Goal: Information Seeking & Learning: Find specific fact

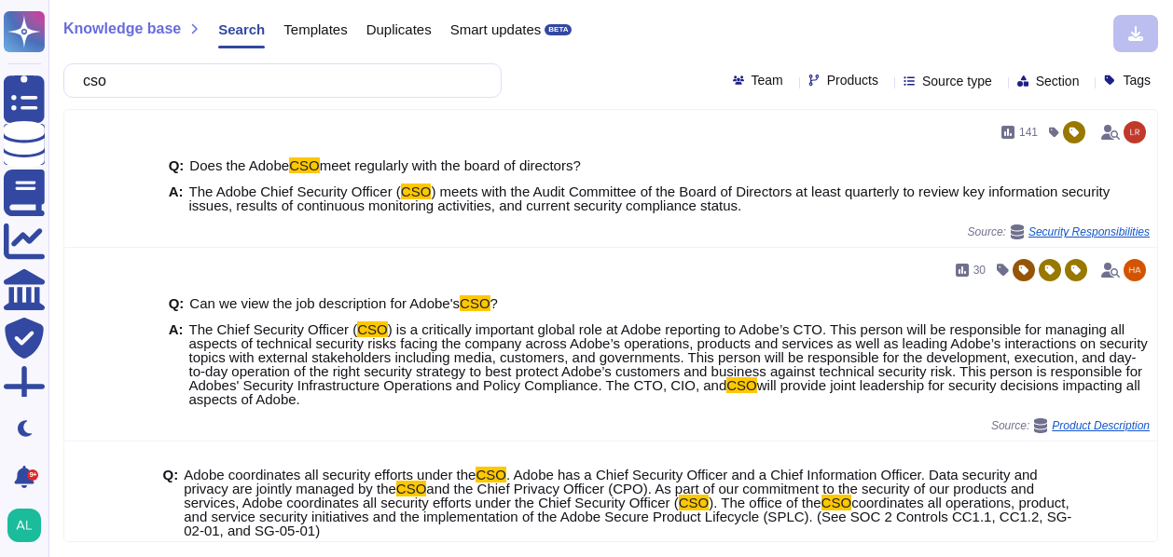
scroll to position [93, 0]
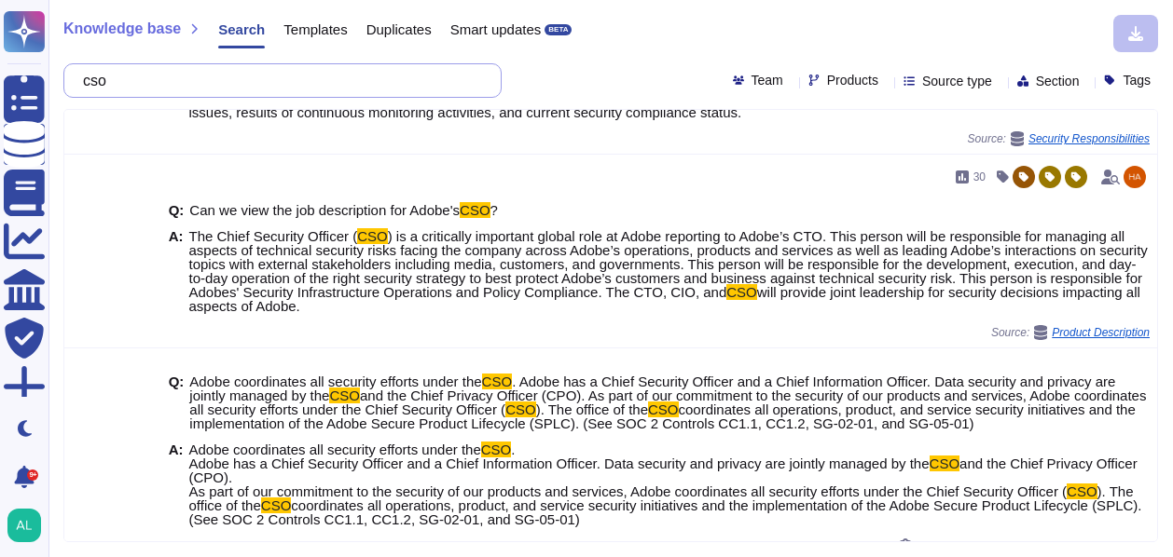
click at [247, 86] on input "cso" at bounding box center [278, 80] width 408 height 33
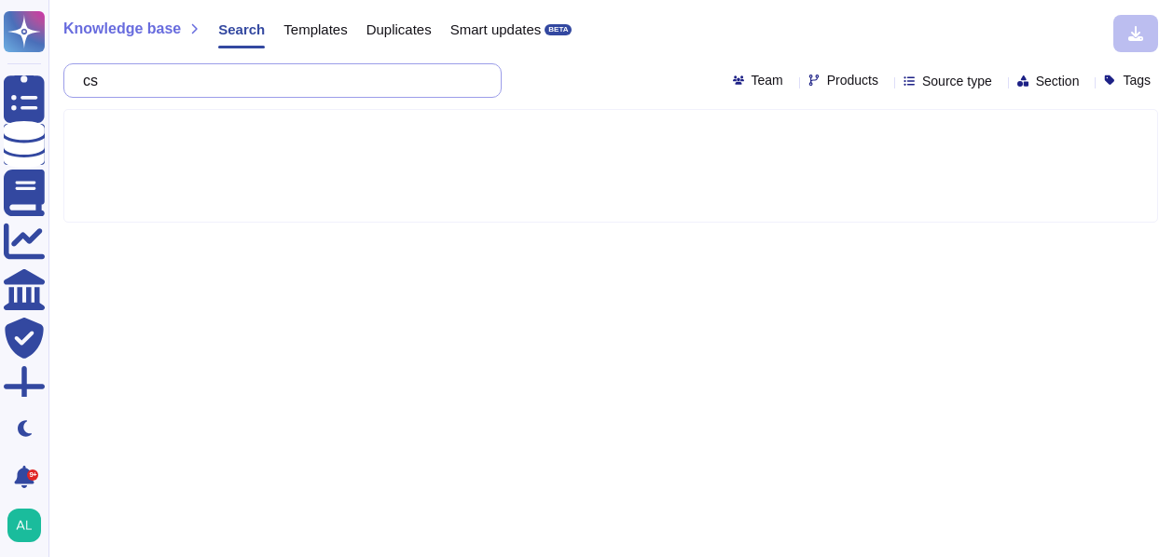
type input "cs"
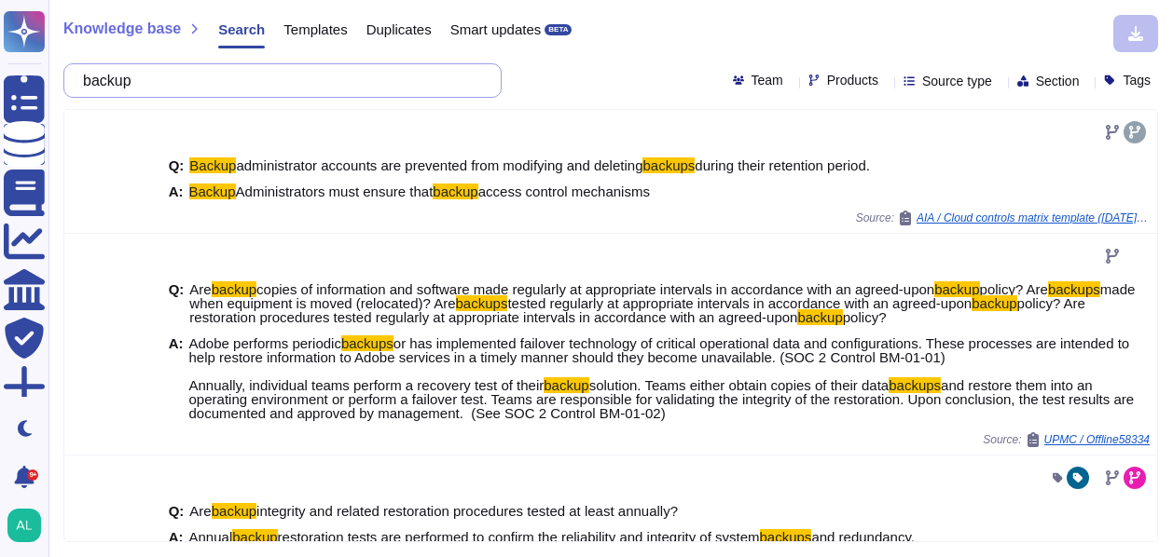
click at [361, 80] on input "backup" at bounding box center [278, 80] width 408 height 33
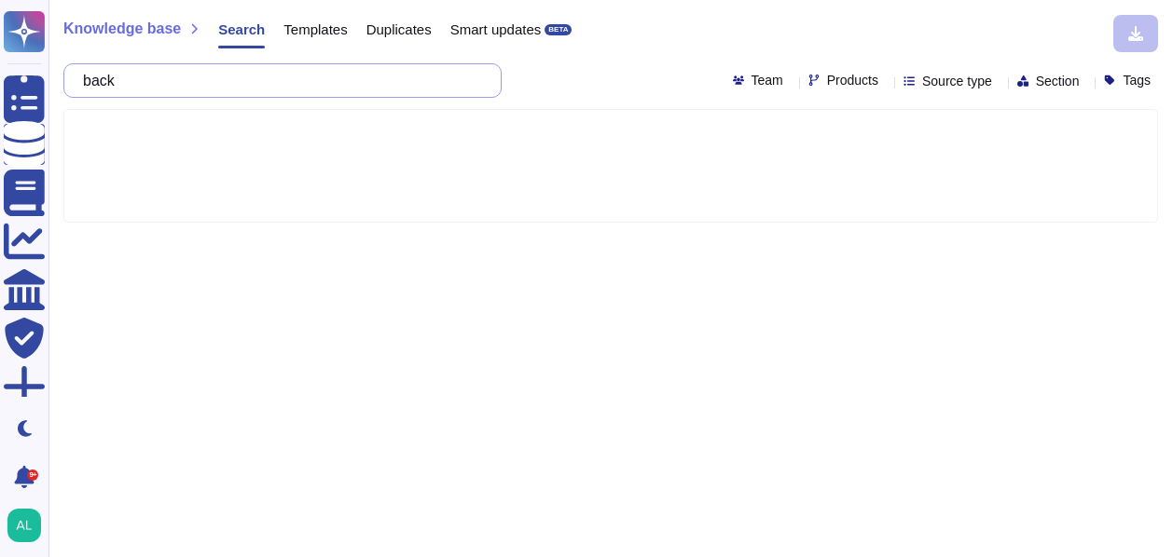
type input "ba"
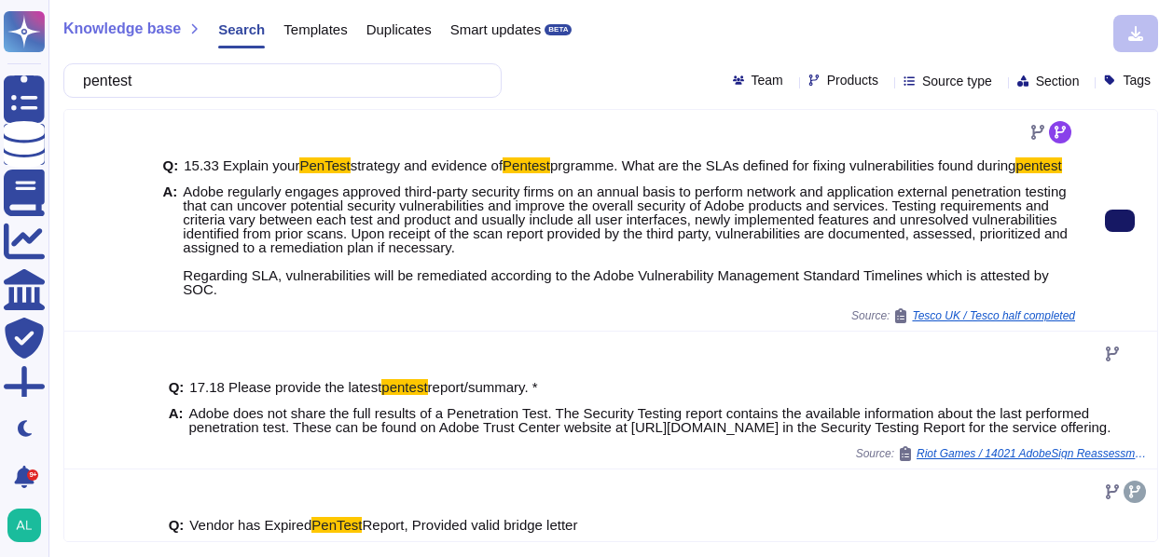
click at [1120, 221] on icon at bounding box center [1120, 221] width 0 height 0
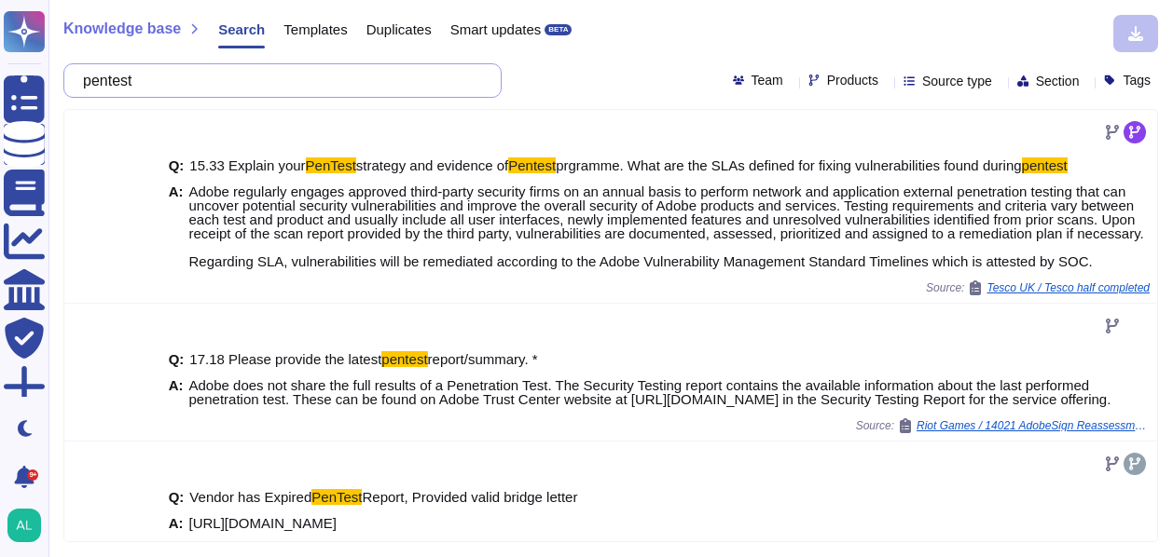
click at [278, 77] on input "pentest" at bounding box center [278, 80] width 408 height 33
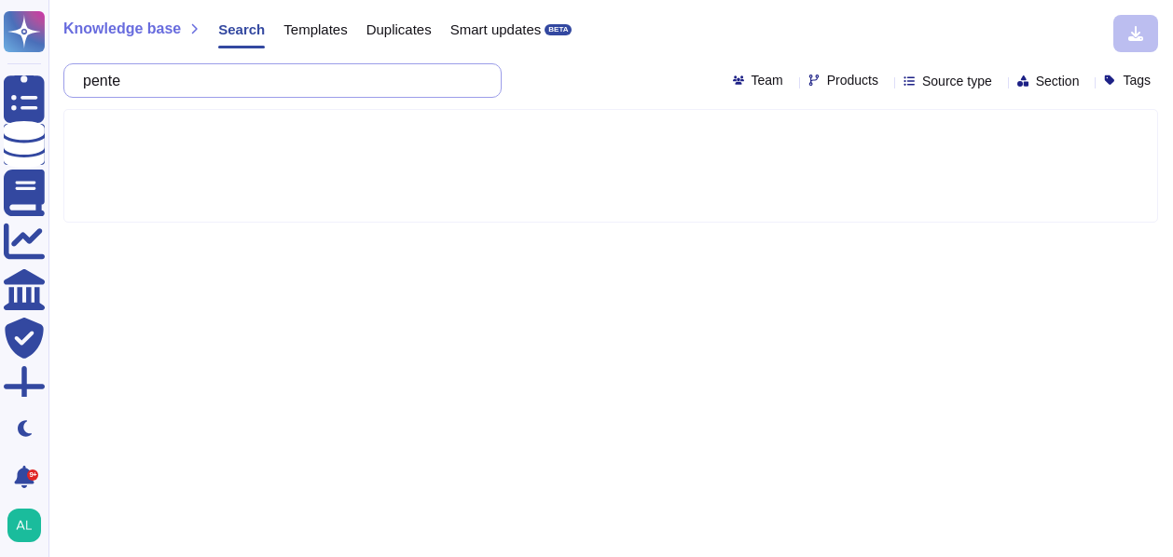
type input "pe"
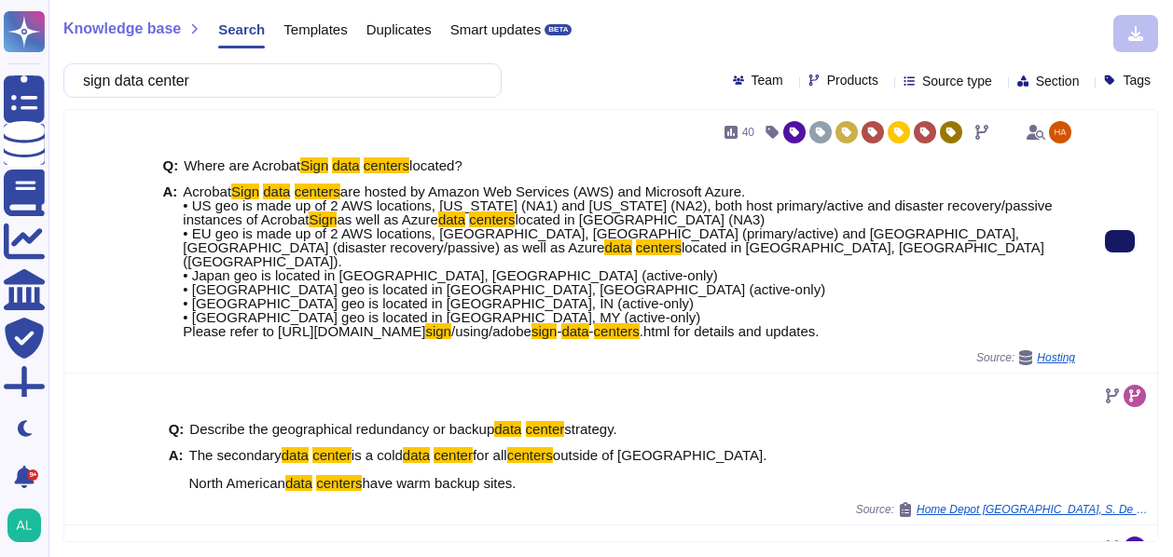
click at [1117, 235] on button at bounding box center [1120, 241] width 30 height 22
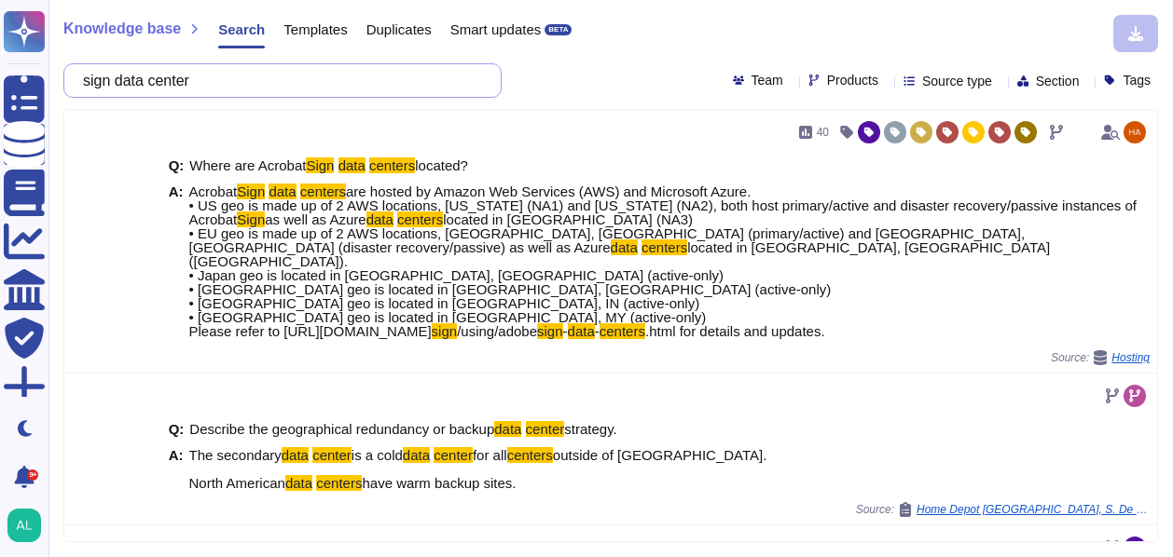
click at [256, 81] on input "sign data center" at bounding box center [278, 80] width 408 height 33
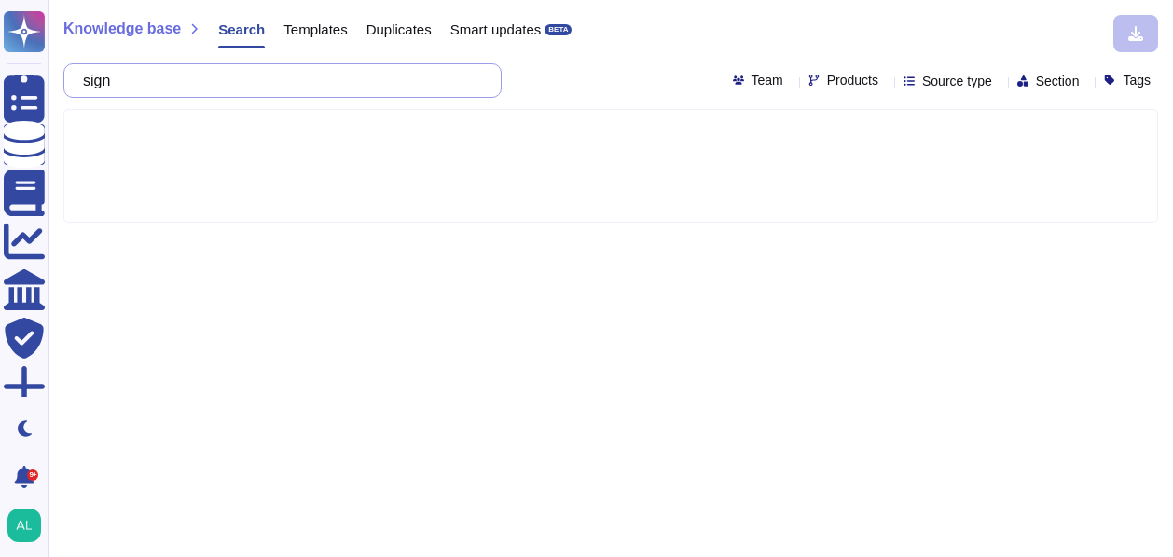
type input "sig"
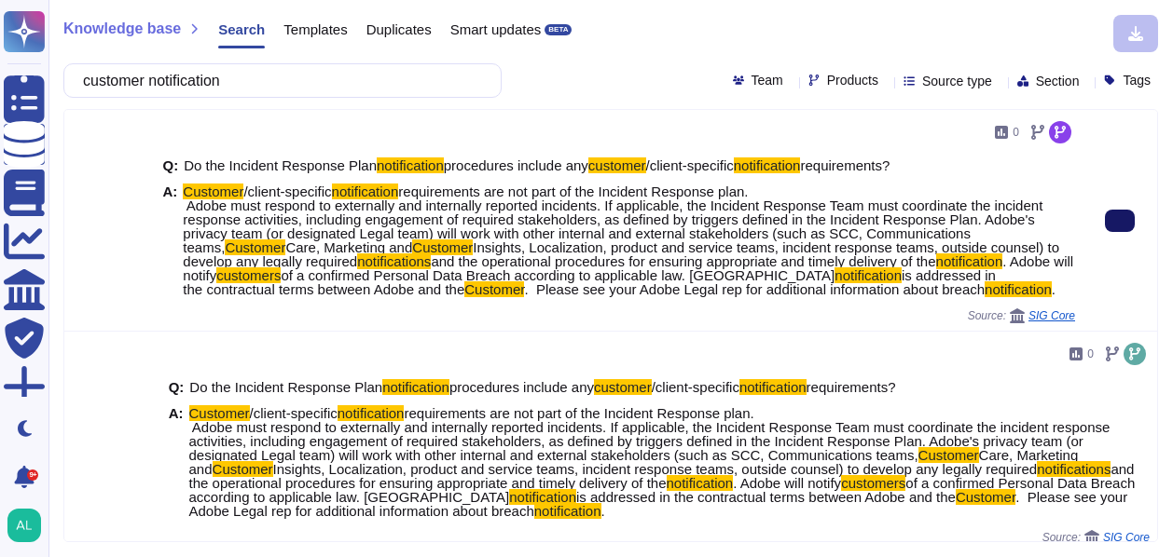
type input "customer notification"
